Goal: Transaction & Acquisition: Purchase product/service

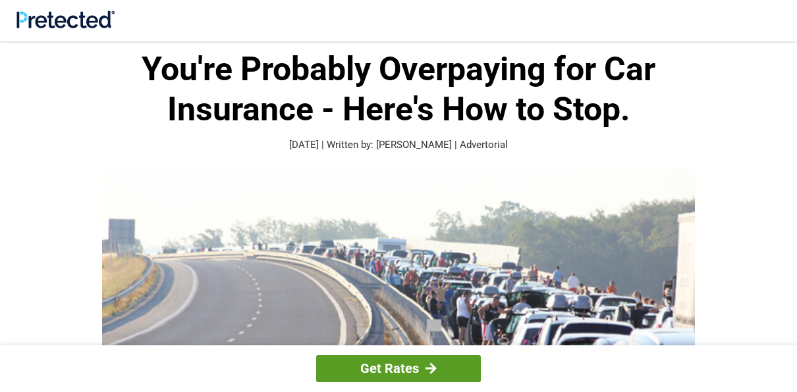
click at [397, 365] on link "Get Rates" at bounding box center [398, 368] width 165 height 27
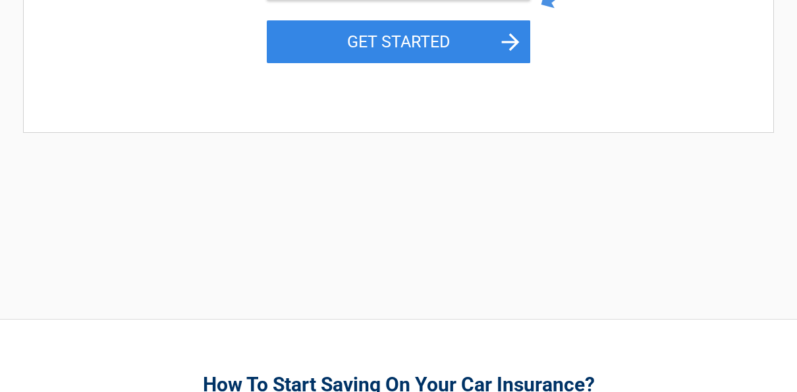
scroll to position [359, 0]
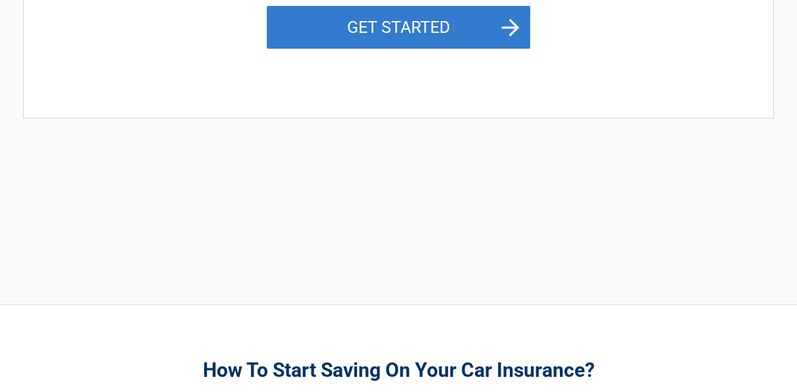
click at [466, 29] on button "GET STARTED" at bounding box center [398, 27] width 263 height 43
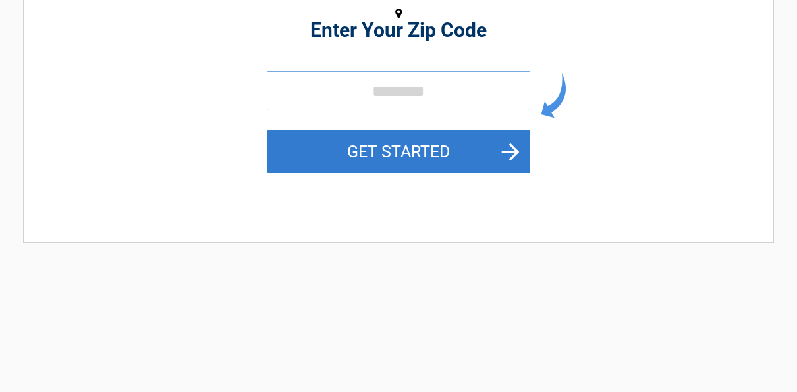
scroll to position [129, 0]
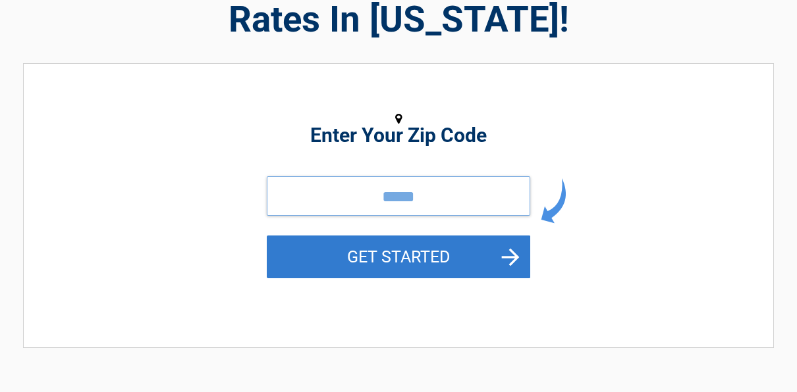
type input "*****"
click at [523, 261] on button "GET STARTED" at bounding box center [398, 257] width 263 height 43
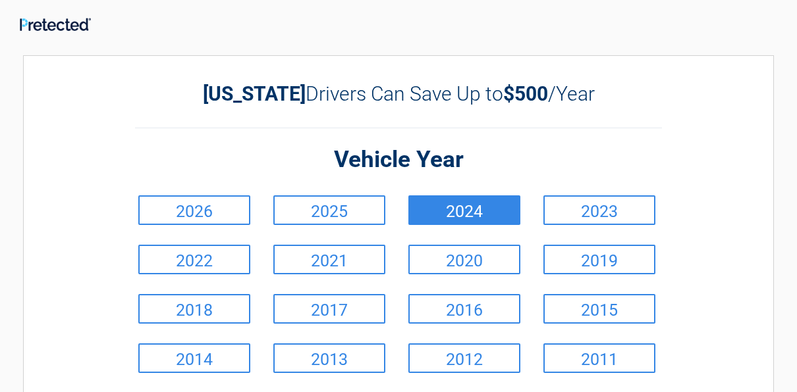
click at [447, 213] on link "2024" at bounding box center [464, 211] width 112 height 30
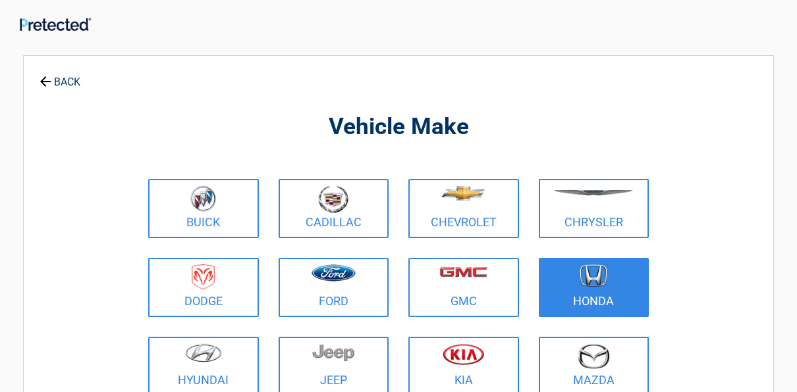
click at [592, 285] on img at bounding box center [593, 276] width 28 height 23
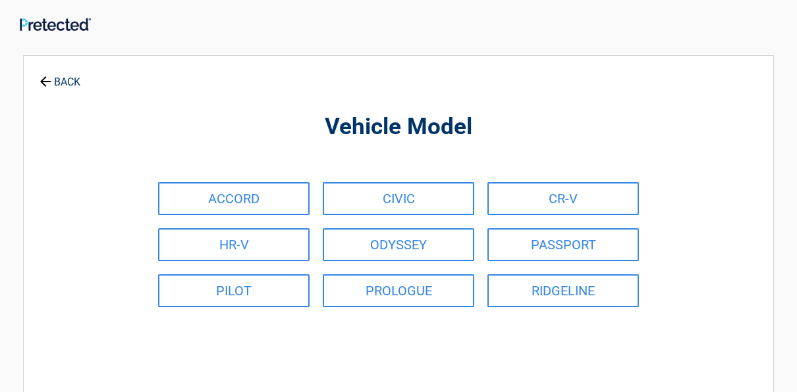
click at [59, 78] on link "BACK" at bounding box center [60, 76] width 46 height 23
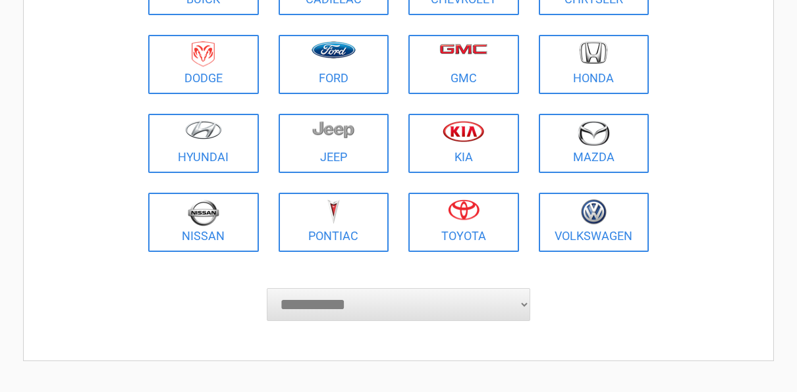
scroll to position [228, 0]
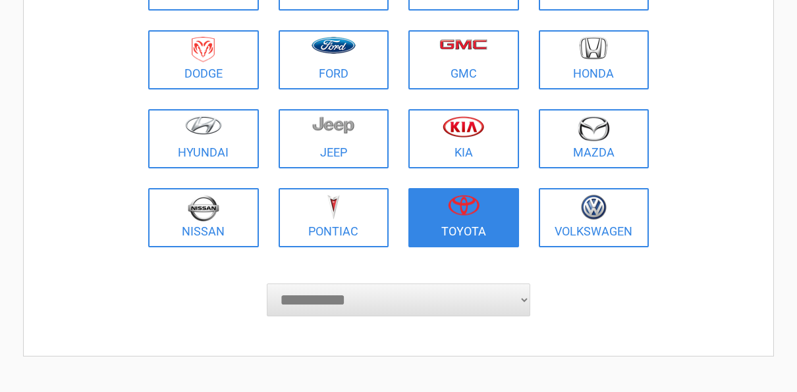
click at [429, 241] on link "Toyota" at bounding box center [463, 217] width 111 height 59
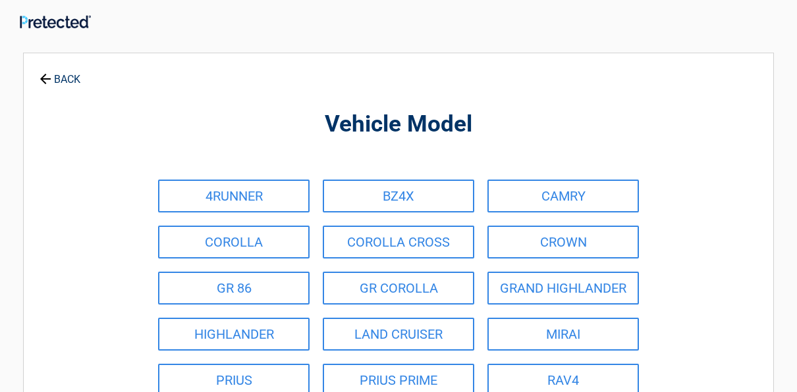
scroll to position [0, 0]
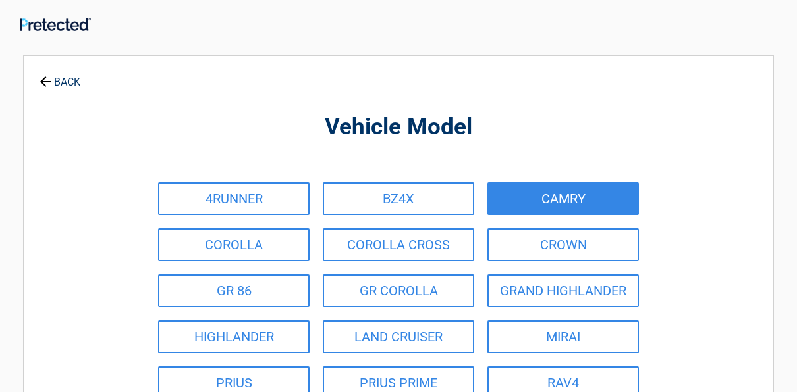
click at [614, 207] on link "CAMRY" at bounding box center [562, 198] width 151 height 33
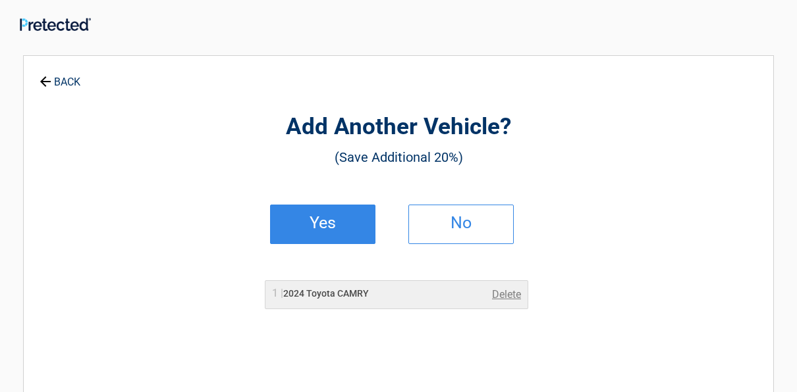
drag, startPoint x: 336, startPoint y: 225, endPoint x: 346, endPoint y: 222, distance: 10.2
click at [343, 223] on h2 "Yes" at bounding box center [323, 223] width 78 height 9
